Goal: Navigation & Orientation: Find specific page/section

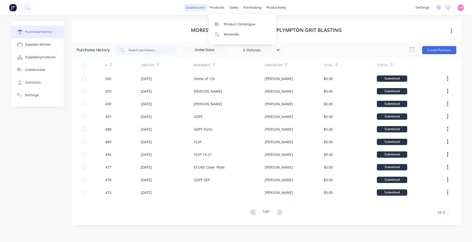
click at [193, 8] on link "dashboard" at bounding box center [196, 8] width 24 height 8
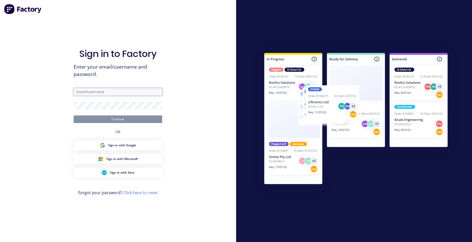
type input "[EMAIL_ADDRESS][DOMAIN_NAME]"
click at [118, 120] on button "Continue" at bounding box center [118, 119] width 89 height 8
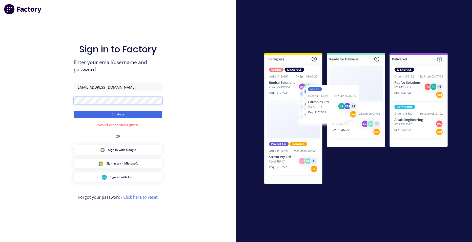
click at [69, 99] on div "Sign in to Factory Enter your email/username and password. [EMAIL_ADDRESS][DOMA…" at bounding box center [118, 121] width 236 height 242
click at [74, 111] on button "Continue" at bounding box center [118, 115] width 89 height 8
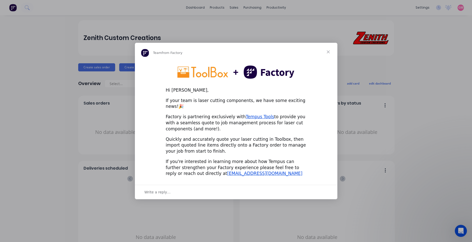
click at [329, 56] on span "Close" at bounding box center [328, 52] width 18 height 18
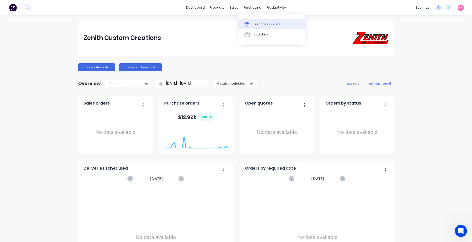
click at [262, 23] on div "Purchase Orders" at bounding box center [267, 24] width 27 height 5
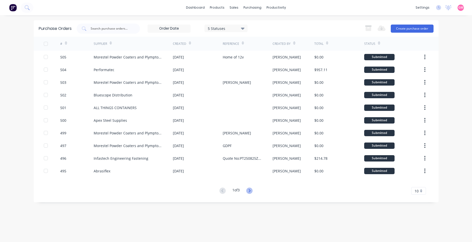
click at [253, 192] on icon at bounding box center [249, 191] width 6 height 6
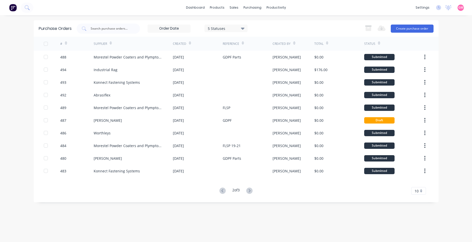
click at [253, 192] on icon at bounding box center [249, 191] width 6 height 6
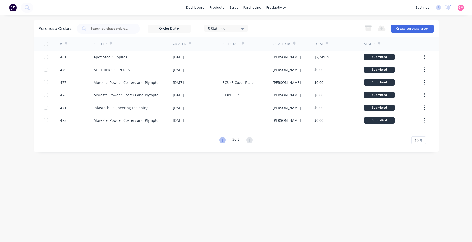
click at [222, 142] on icon at bounding box center [223, 140] width 6 height 6
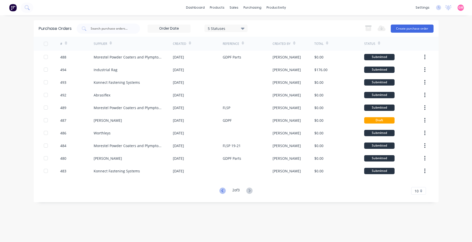
click at [220, 193] on icon at bounding box center [223, 191] width 6 height 6
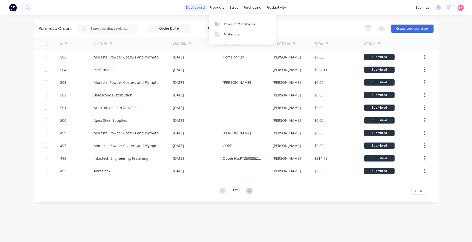
click at [204, 7] on link "dashboard" at bounding box center [196, 8] width 24 height 8
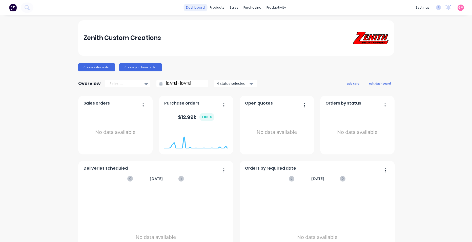
click at [194, 7] on link "dashboard" at bounding box center [196, 8] width 24 height 8
